Goal: Information Seeking & Learning: Learn about a topic

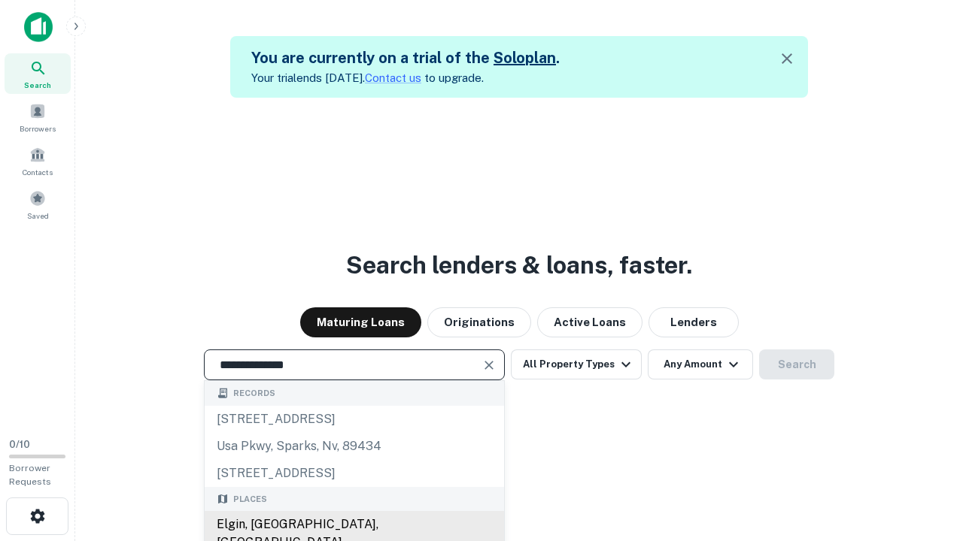
click at [353, 525] on div "Elgin, [GEOGRAPHIC_DATA], [GEOGRAPHIC_DATA]" at bounding box center [354, 533] width 299 height 45
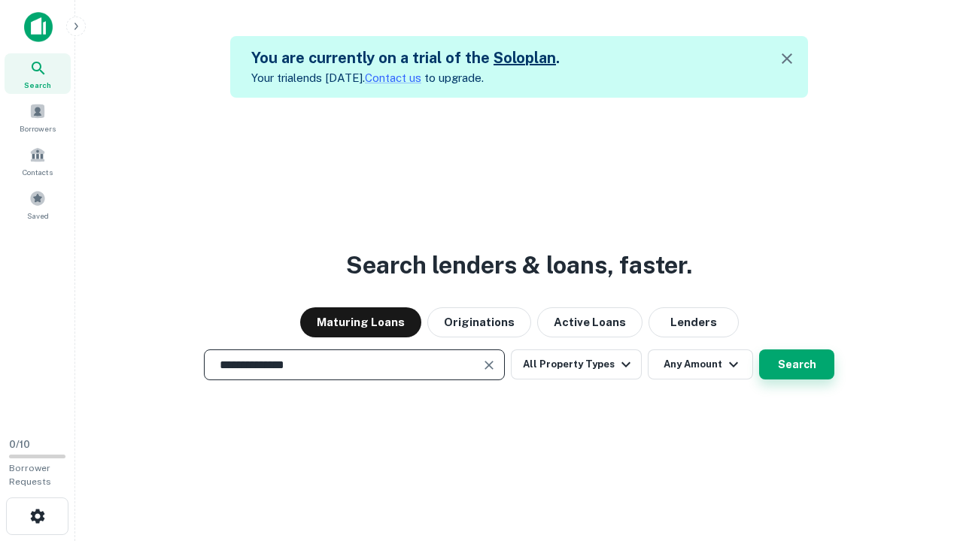
type input "**********"
click at [759, 350] on button "Search" at bounding box center [796, 365] width 75 height 30
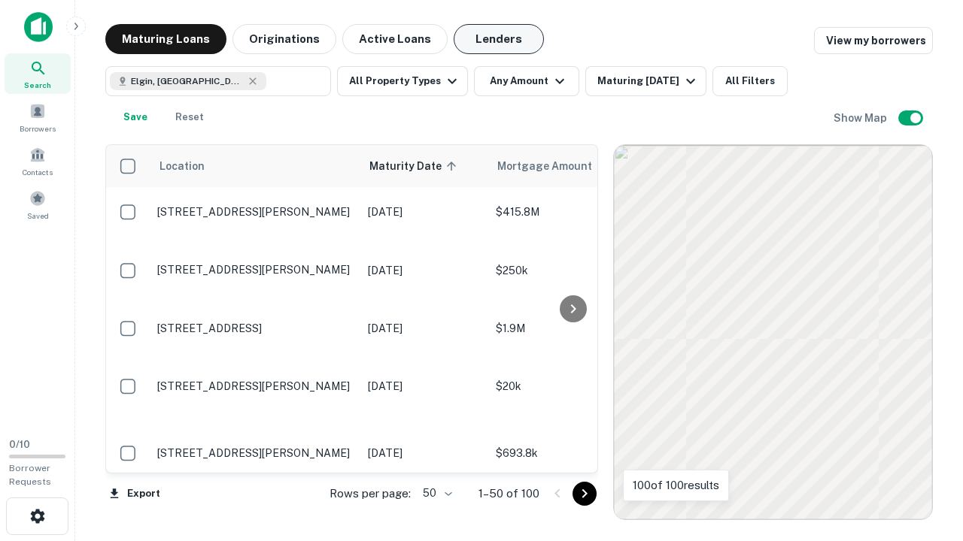
click at [499, 39] on button "Lenders" at bounding box center [499, 39] width 90 height 30
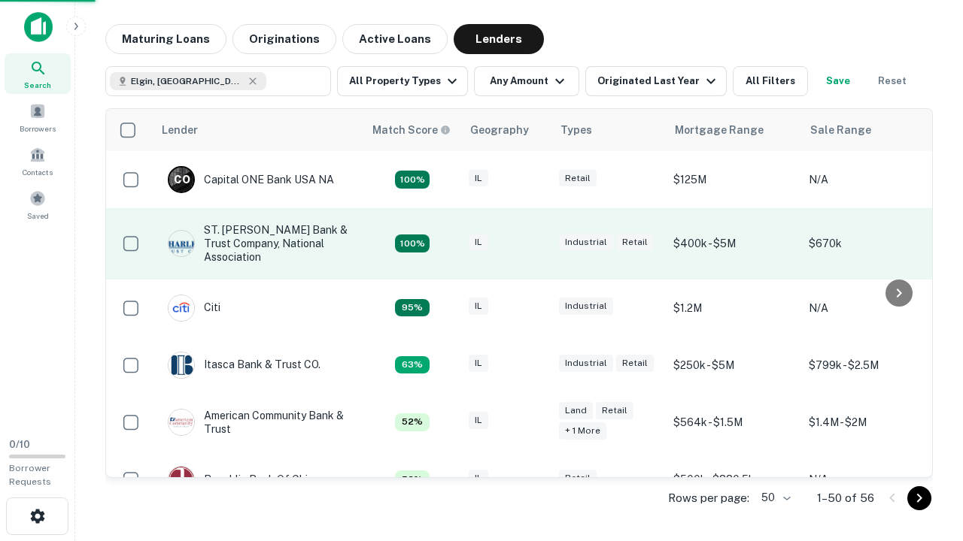
click at [534, 244] on div "IL" at bounding box center [506, 244] width 75 height 20
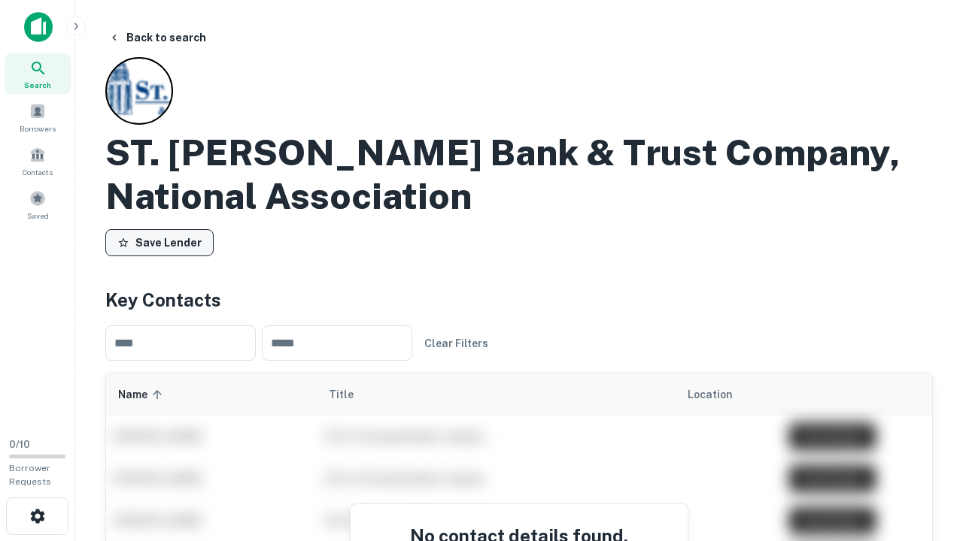
click at [159, 243] on button "Save Lender" at bounding box center [159, 242] width 108 height 27
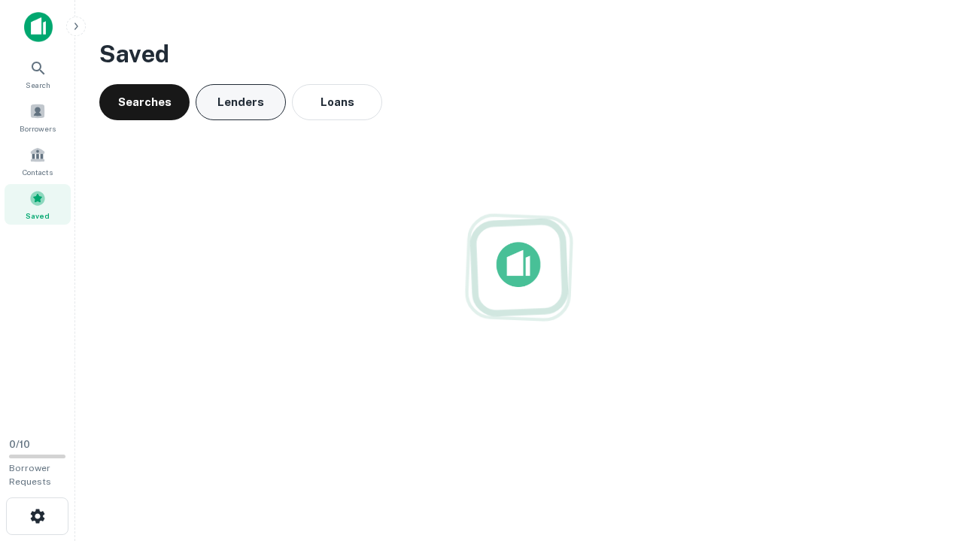
click at [241, 102] on button "Lenders" at bounding box center [241, 102] width 90 height 36
